Goal: Transaction & Acquisition: Contribute content

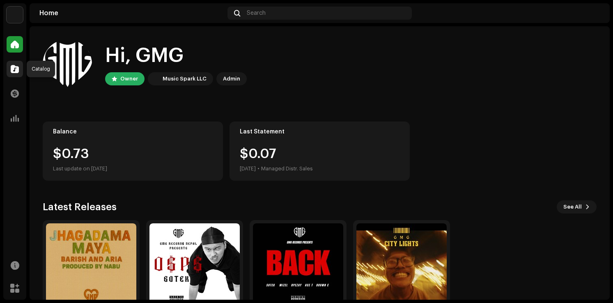
click at [15, 70] on span at bounding box center [15, 69] width 8 height 7
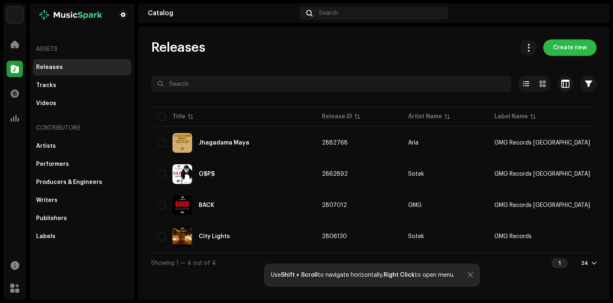
click at [579, 50] on span "Create new" at bounding box center [570, 47] width 34 height 16
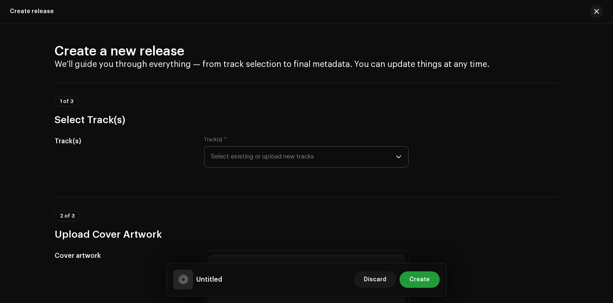
click at [293, 158] on span "Select existing or upload new tracks" at bounding box center [303, 157] width 185 height 21
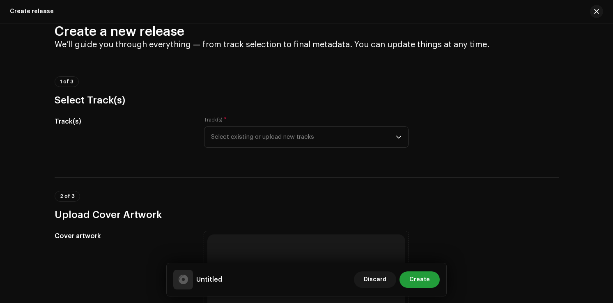
scroll to position [17, 0]
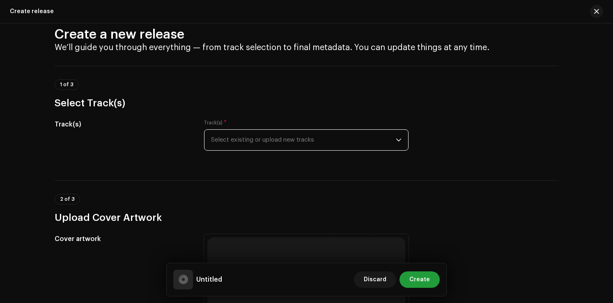
click at [282, 148] on span "Select existing or upload new tracks" at bounding box center [303, 140] width 185 height 21
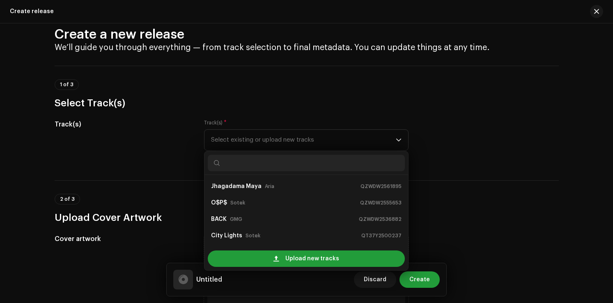
click at [278, 99] on h3 "Select Track(s)" at bounding box center [307, 103] width 504 height 13
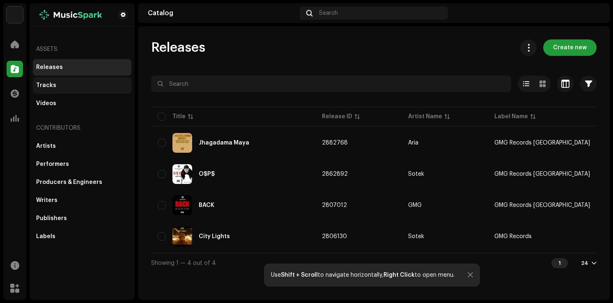
click at [70, 88] on div "Tracks" at bounding box center [82, 85] width 92 height 7
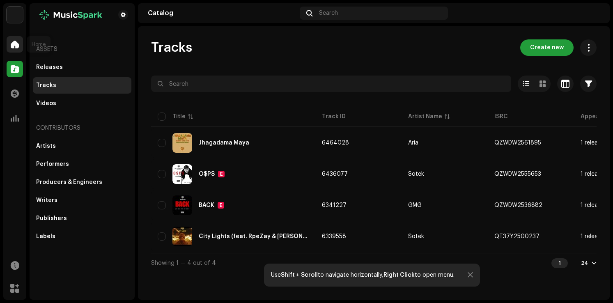
click at [16, 40] on div at bounding box center [15, 44] width 16 height 16
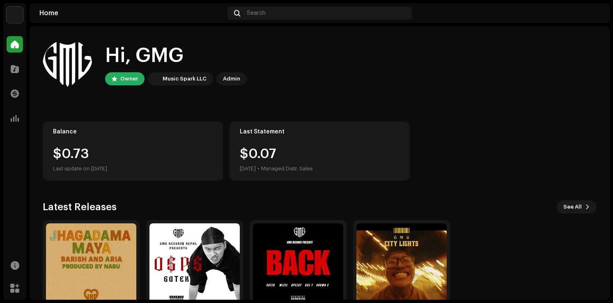
scroll to position [52, 0]
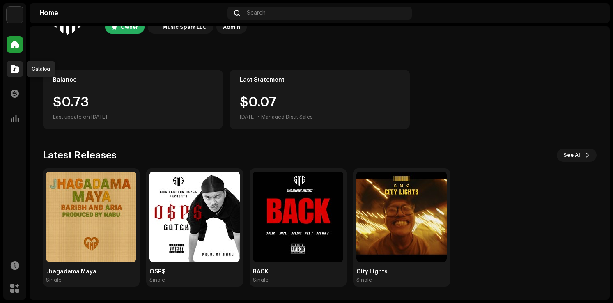
click at [12, 68] on span at bounding box center [15, 69] width 8 height 7
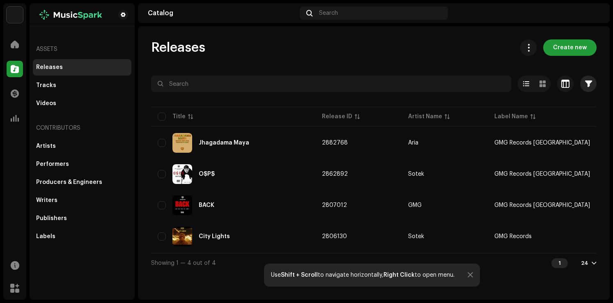
click at [588, 82] on span "button" at bounding box center [588, 84] width 7 height 7
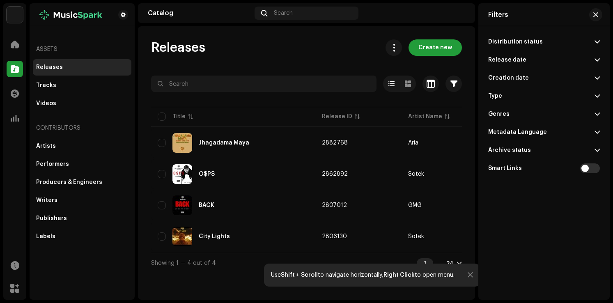
click at [583, 45] on p-accordion-header "Distribution status" at bounding box center [544, 42] width 112 height 18
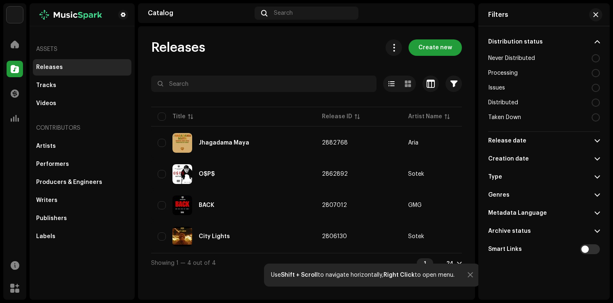
click at [582, 55] on div "Never Distributed" at bounding box center [544, 58] width 112 height 15
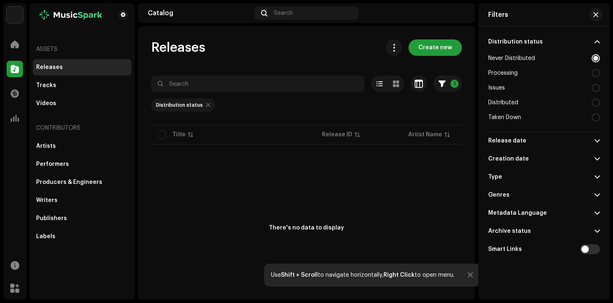
click at [582, 56] on div "Never Distributed" at bounding box center [544, 58] width 112 height 15
click at [587, 75] on div "Processing" at bounding box center [544, 73] width 112 height 15
radio input "false"
radio input "true"
click at [597, 74] on div at bounding box center [596, 73] width 8 height 8
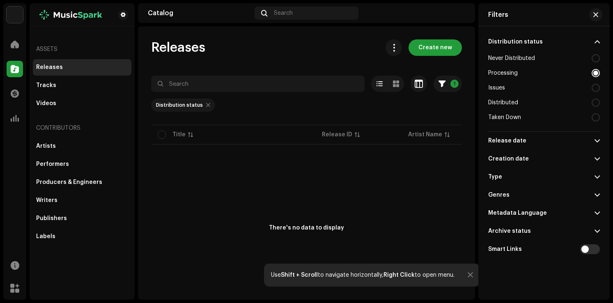
click at [588, 40] on p-accordion-header "Distribution status" at bounding box center [544, 42] width 112 height 18
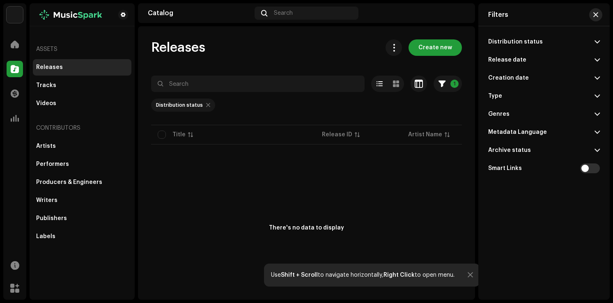
click at [600, 12] on button "button" at bounding box center [595, 14] width 13 height 13
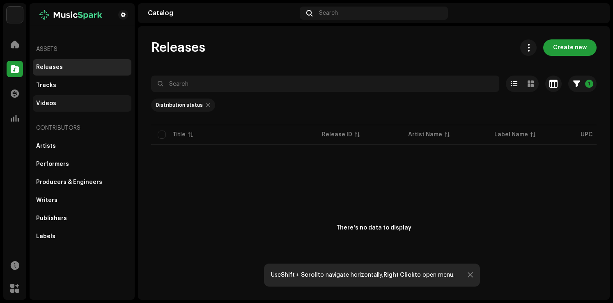
click at [71, 96] on div "Videos" at bounding box center [82, 103] width 99 height 16
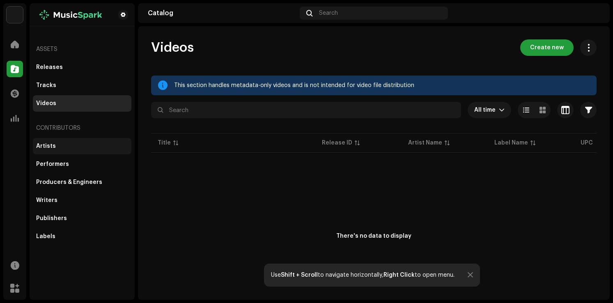
click at [53, 146] on div "Artists" at bounding box center [46, 146] width 20 height 7
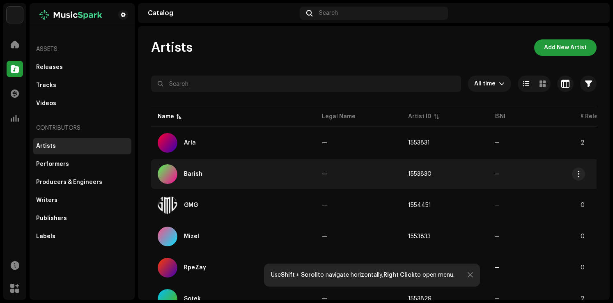
scroll to position [70, 0]
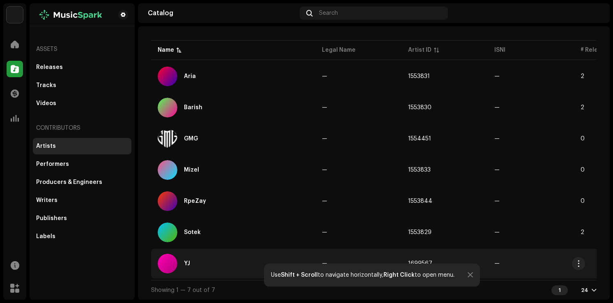
click at [199, 262] on div "YJ" at bounding box center [233, 264] width 151 height 20
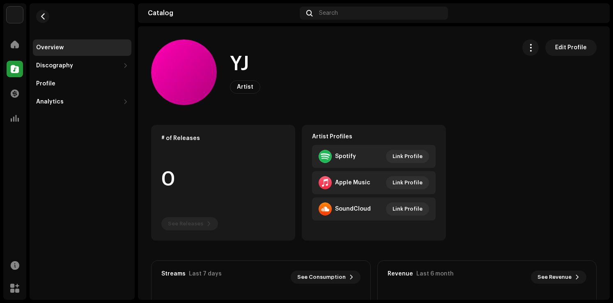
click at [537, 48] on div "Edit Profile" at bounding box center [559, 47] width 74 height 16
click at [527, 48] on span "button" at bounding box center [531, 47] width 8 height 7
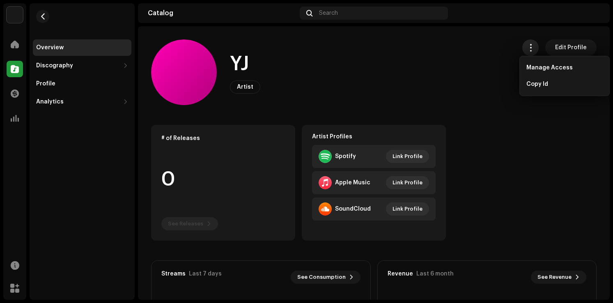
click at [527, 49] on span "button" at bounding box center [531, 47] width 8 height 7
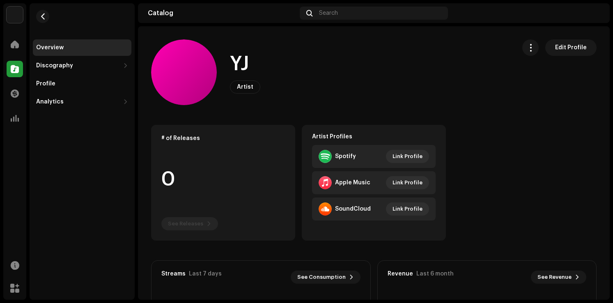
click at [251, 87] on span "Artist" at bounding box center [245, 87] width 16 height 6
click at [84, 69] on div "Discography" at bounding box center [82, 66] width 99 height 16
click at [85, 81] on div "Releases" at bounding box center [83, 84] width 89 height 7
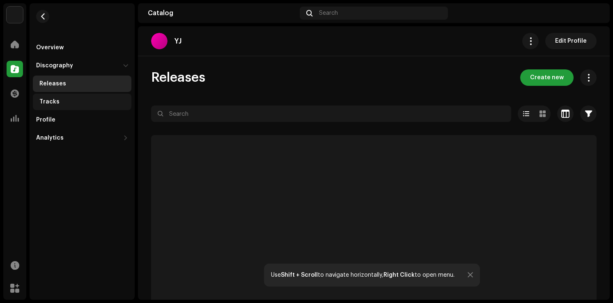
click at [83, 102] on div "Tracks" at bounding box center [83, 102] width 89 height 7
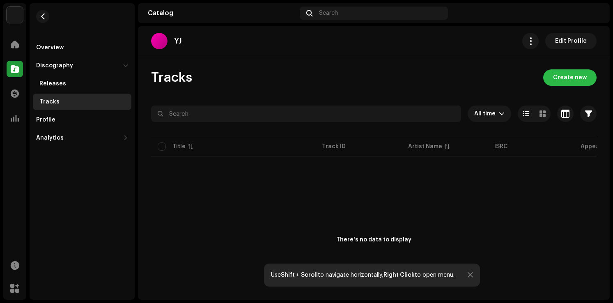
click at [575, 79] on span "Create new" at bounding box center [570, 77] width 34 height 16
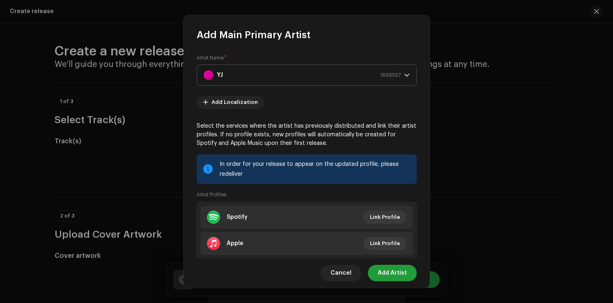
click at [258, 78] on div "YJ 1699567" at bounding box center [302, 75] width 197 height 21
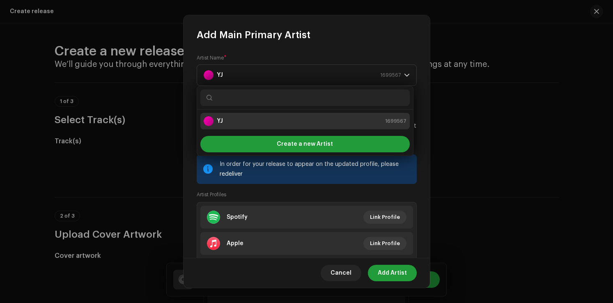
click at [274, 191] on div "Artist Profiles Spotify Link Profile Apple Link Profile Soundcloud Link Profile" at bounding box center [307, 238] width 220 height 94
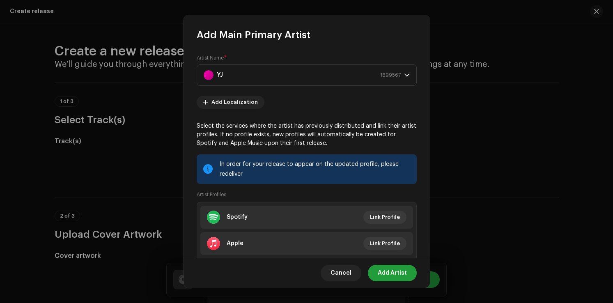
scroll to position [50, 0]
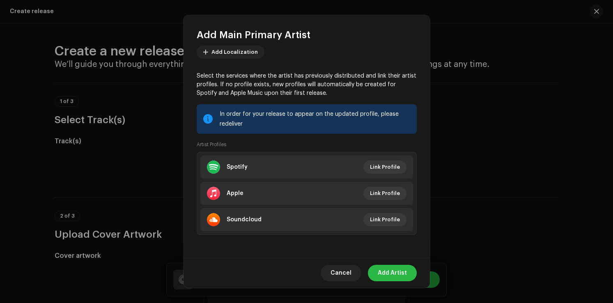
click at [395, 275] on span "Add Artist" at bounding box center [392, 273] width 29 height 16
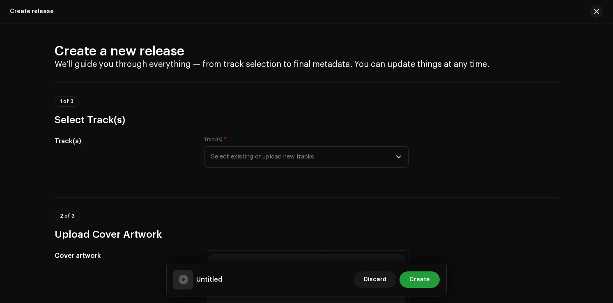
scroll to position [217, 0]
